Goal: Ask a question

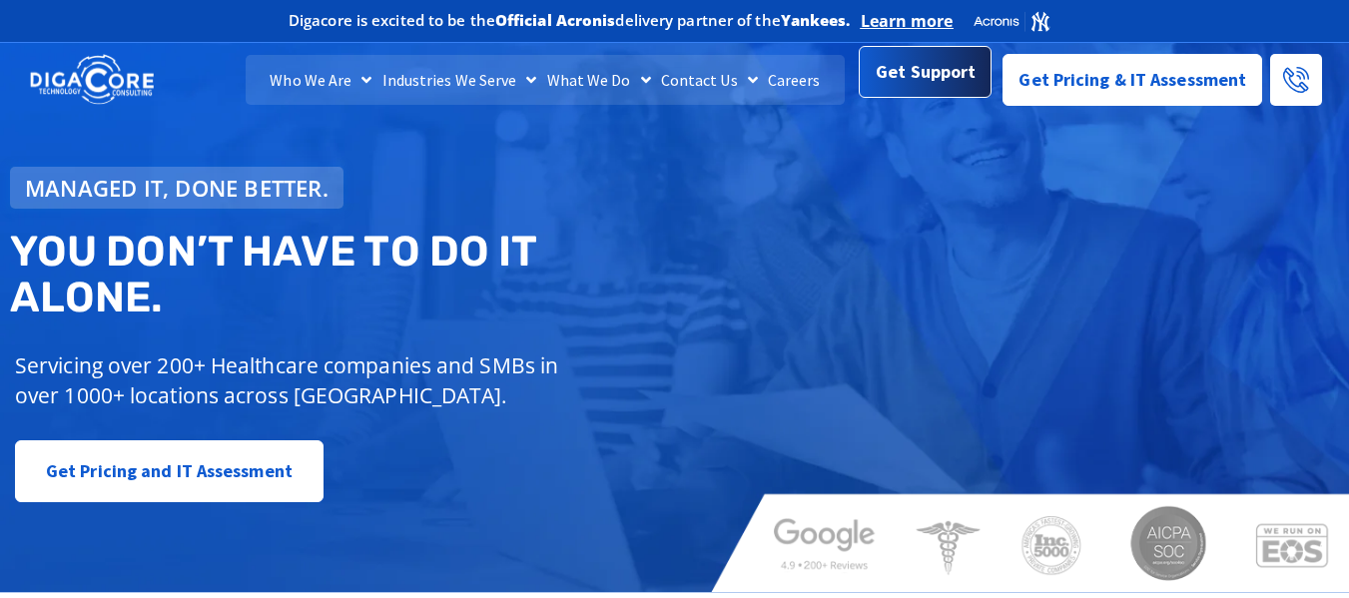
click at [941, 98] on link "Get Support" at bounding box center [925, 72] width 133 height 52
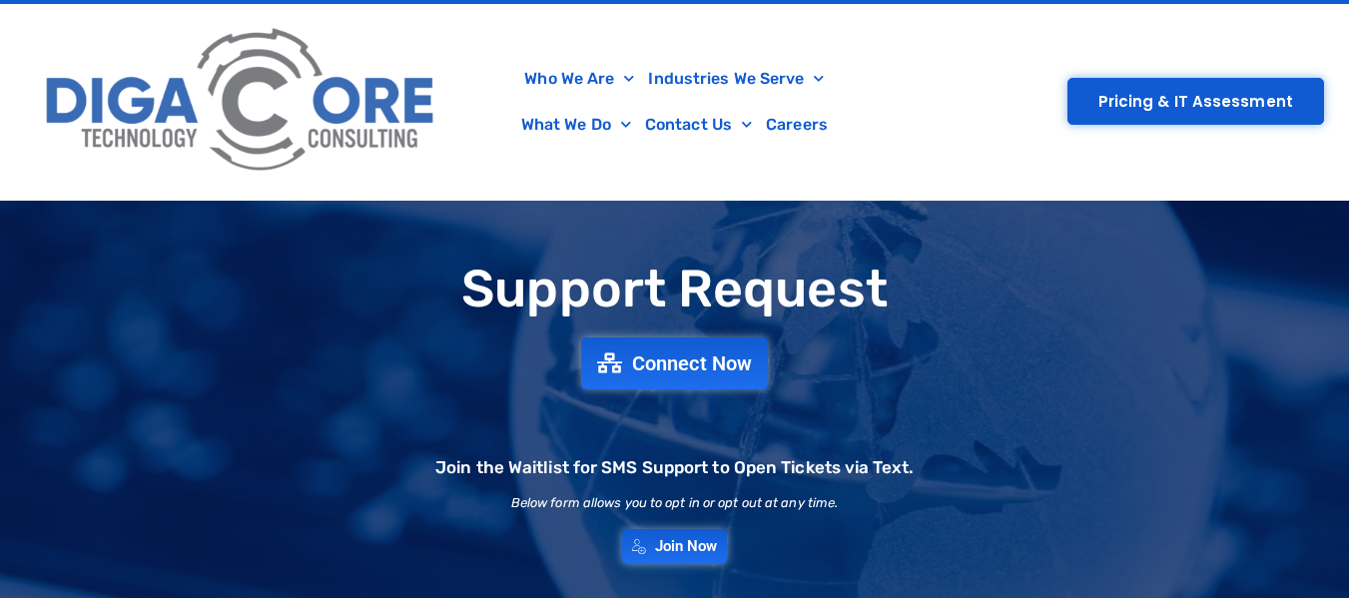
scroll to position [100, 0]
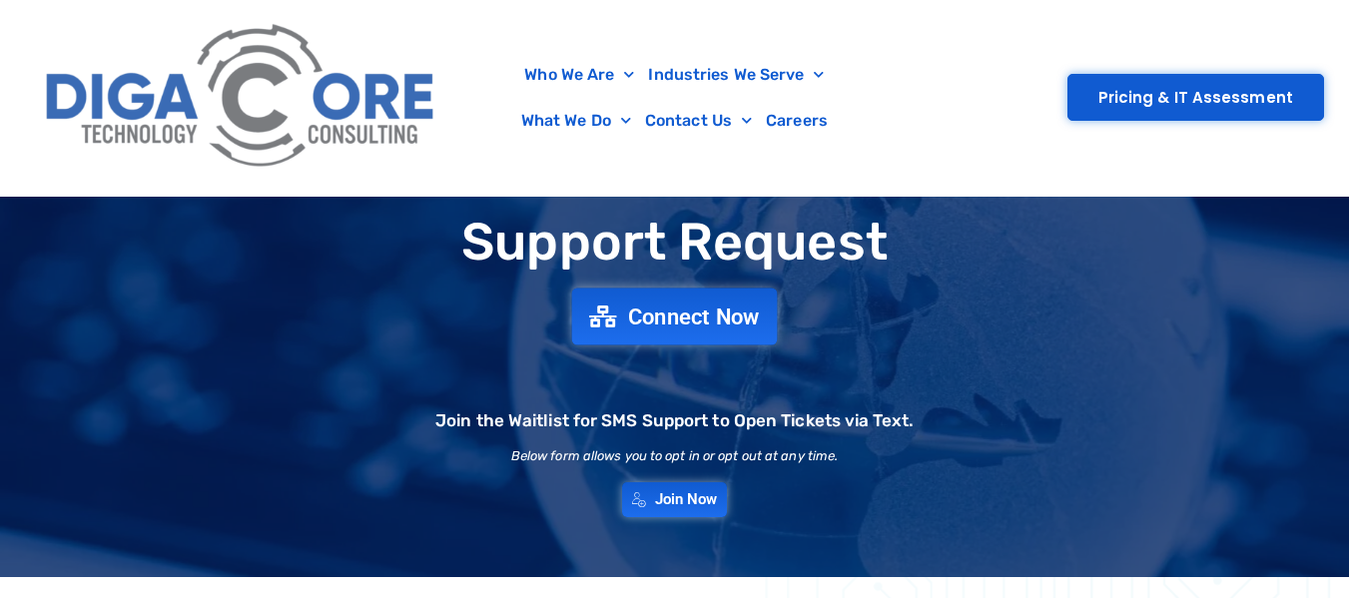
click at [729, 329] on link "Connect Now" at bounding box center [675, 316] width 206 height 57
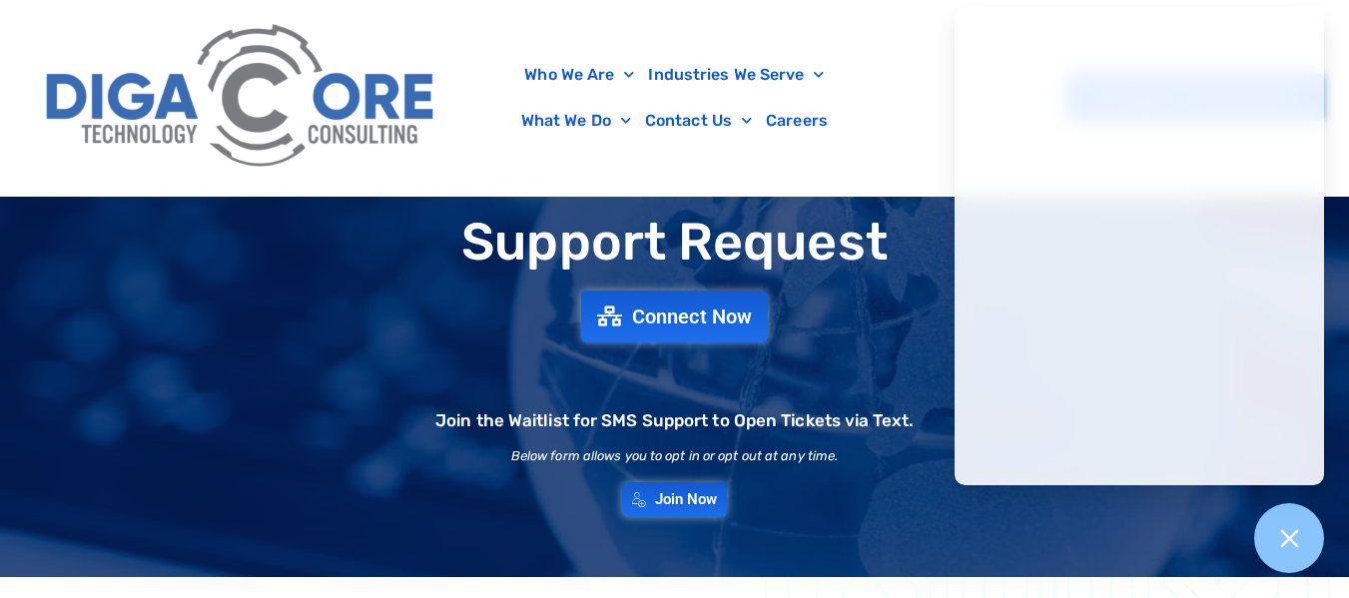
click at [861, 145] on div "Who We Are About Us Our Leadership Testimonials Blog Industries We Serve Health…" at bounding box center [674, 98] width 1299 height 196
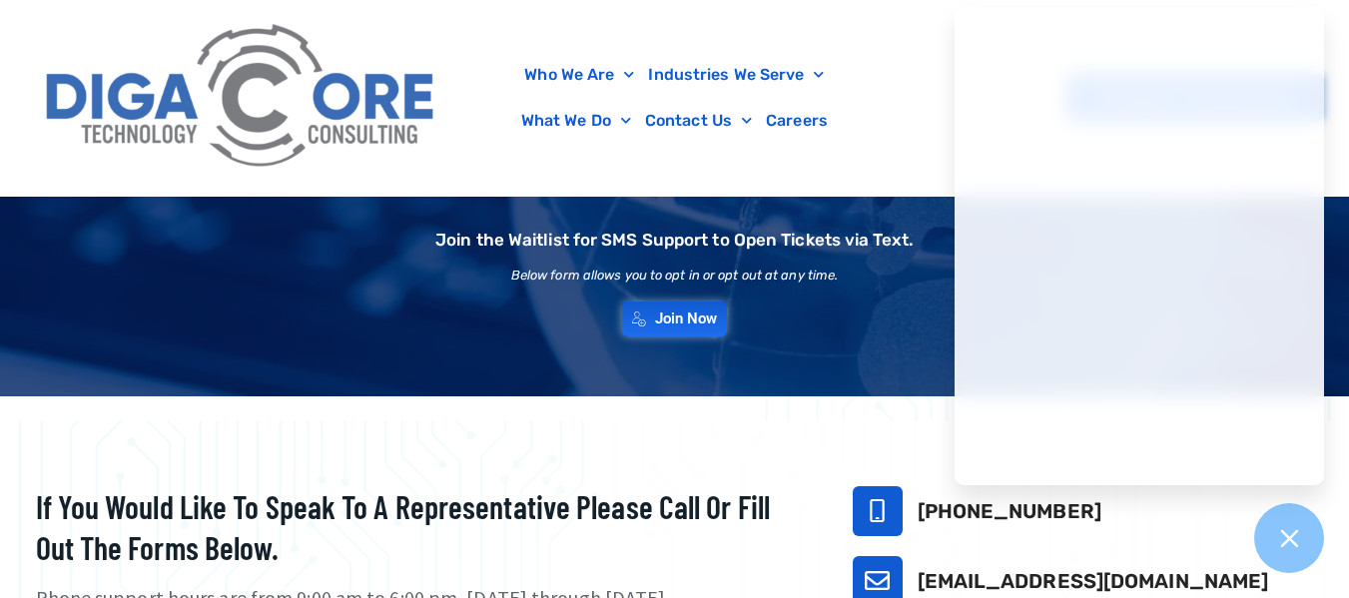
scroll to position [0, 0]
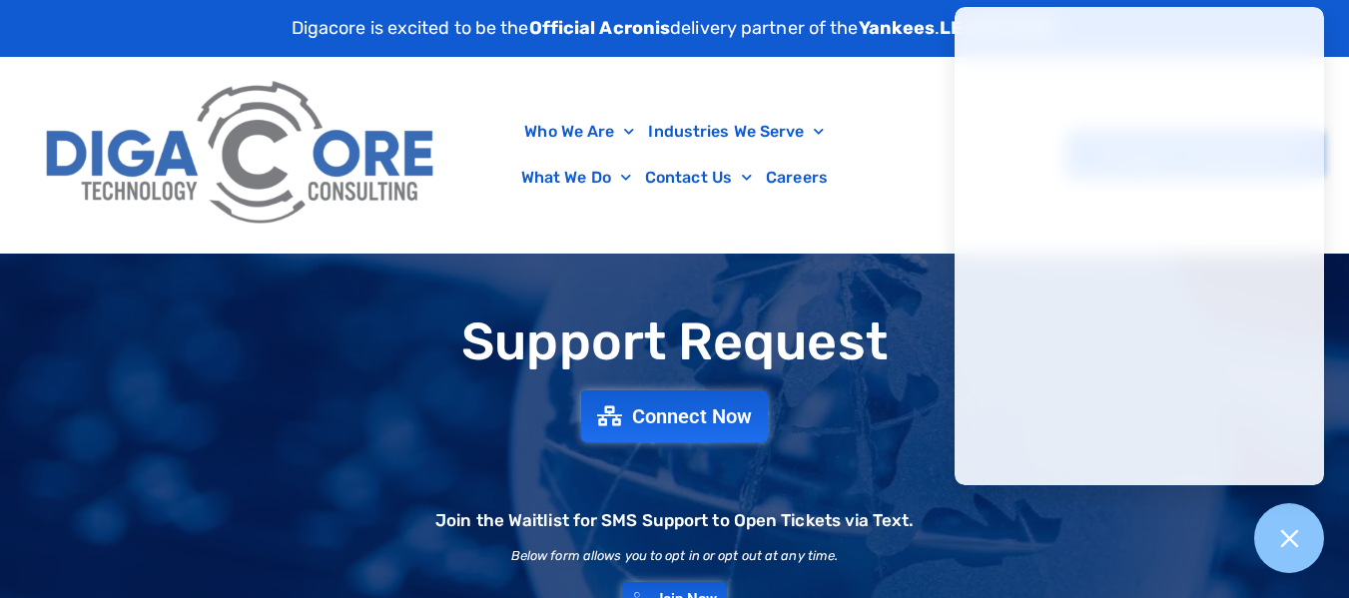
click at [1048, 532] on div "Support Request Connect Now Join the Waitlist for SMS Support to Open Tickets v…" at bounding box center [674, 464] width 1349 height 323
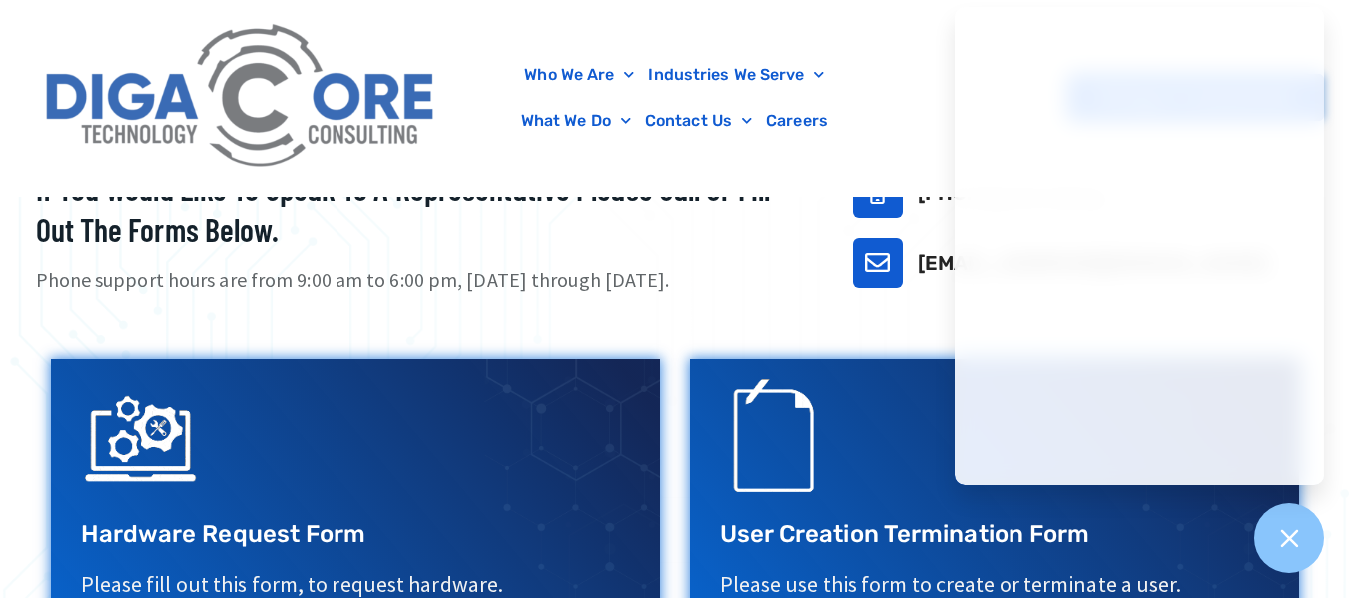
scroll to position [100, 0]
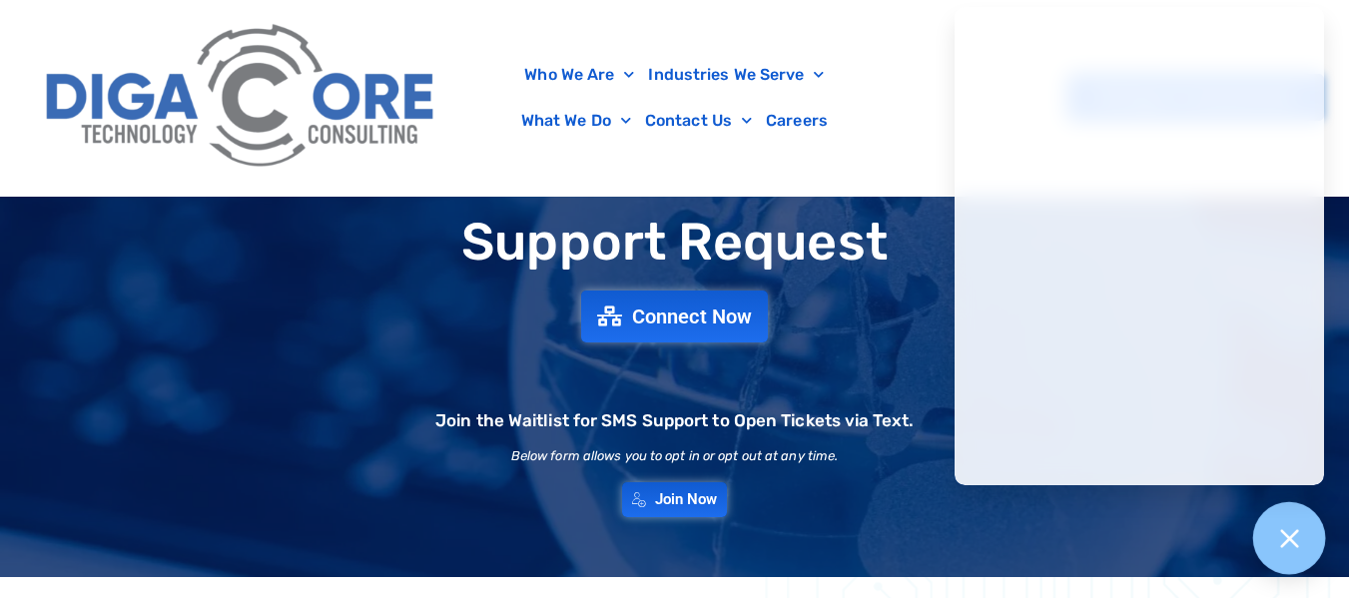
click at [1305, 539] on div at bounding box center [1289, 538] width 73 height 73
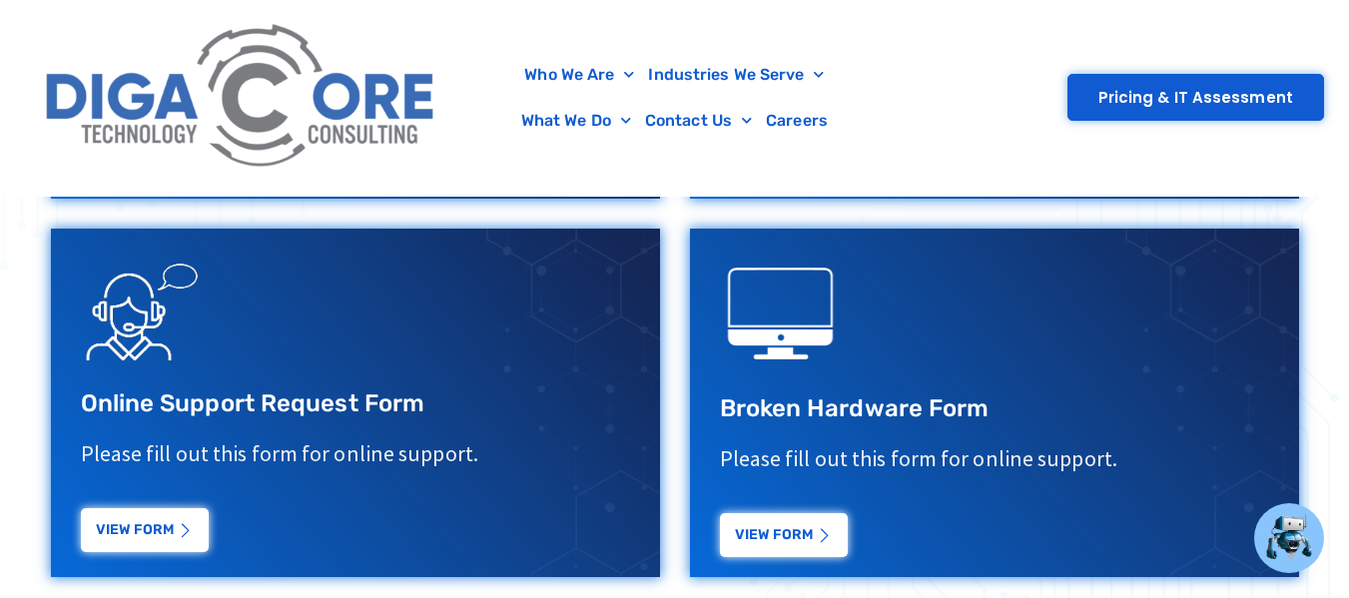
scroll to position [1198, 0]
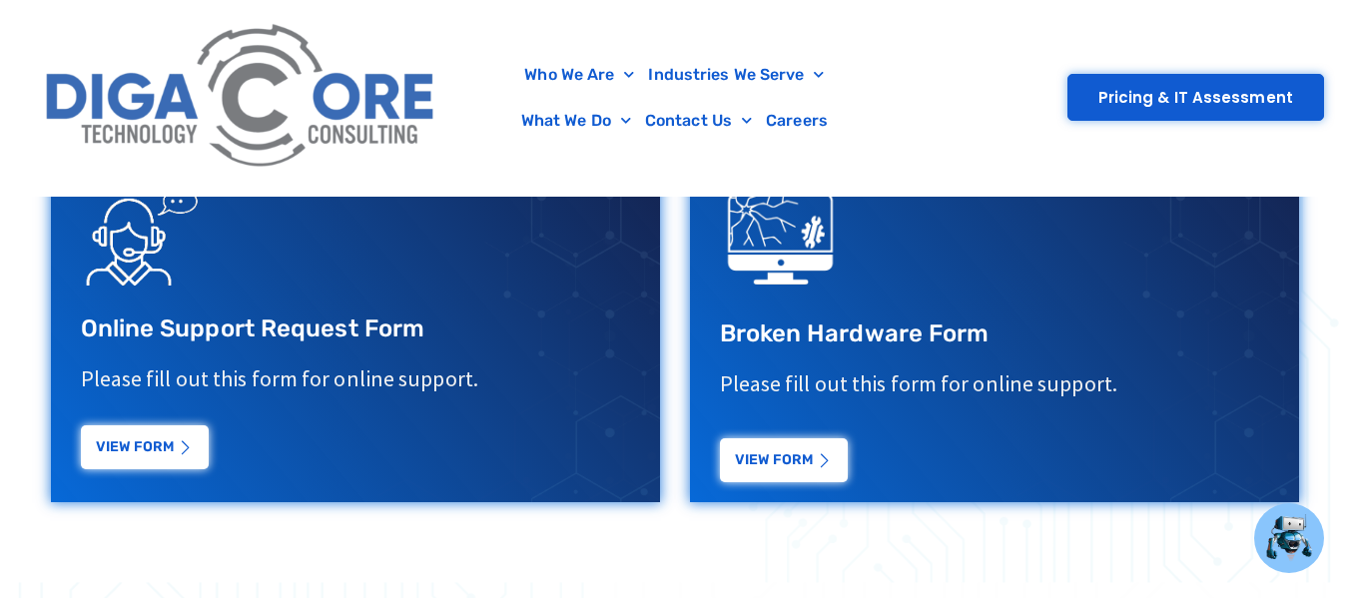
click at [164, 468] on link "View Form" at bounding box center [145, 447] width 128 height 44
